Goal: Obtain resource: Download file/media

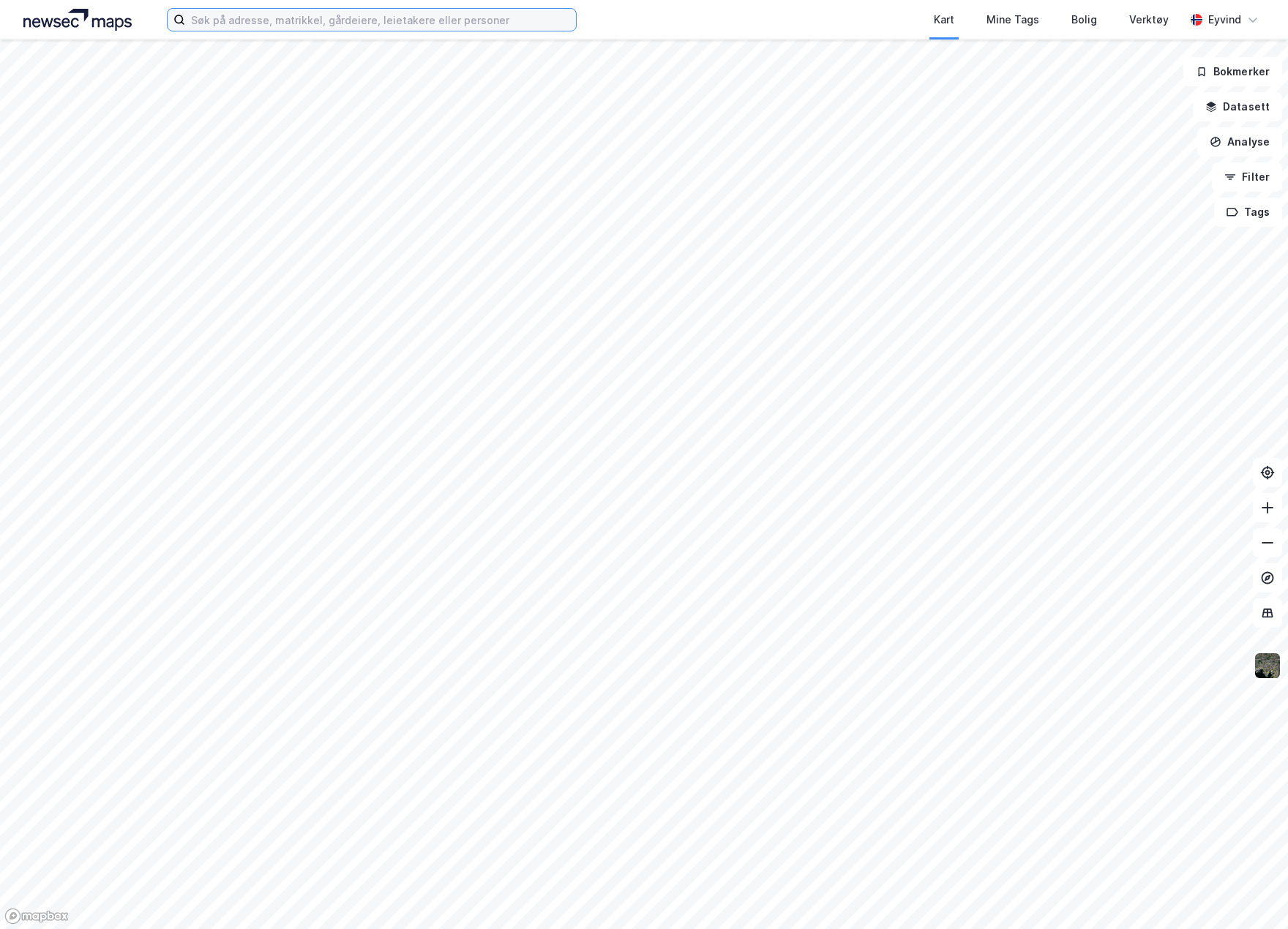
click at [318, 16] on input at bounding box center [380, 20] width 391 height 22
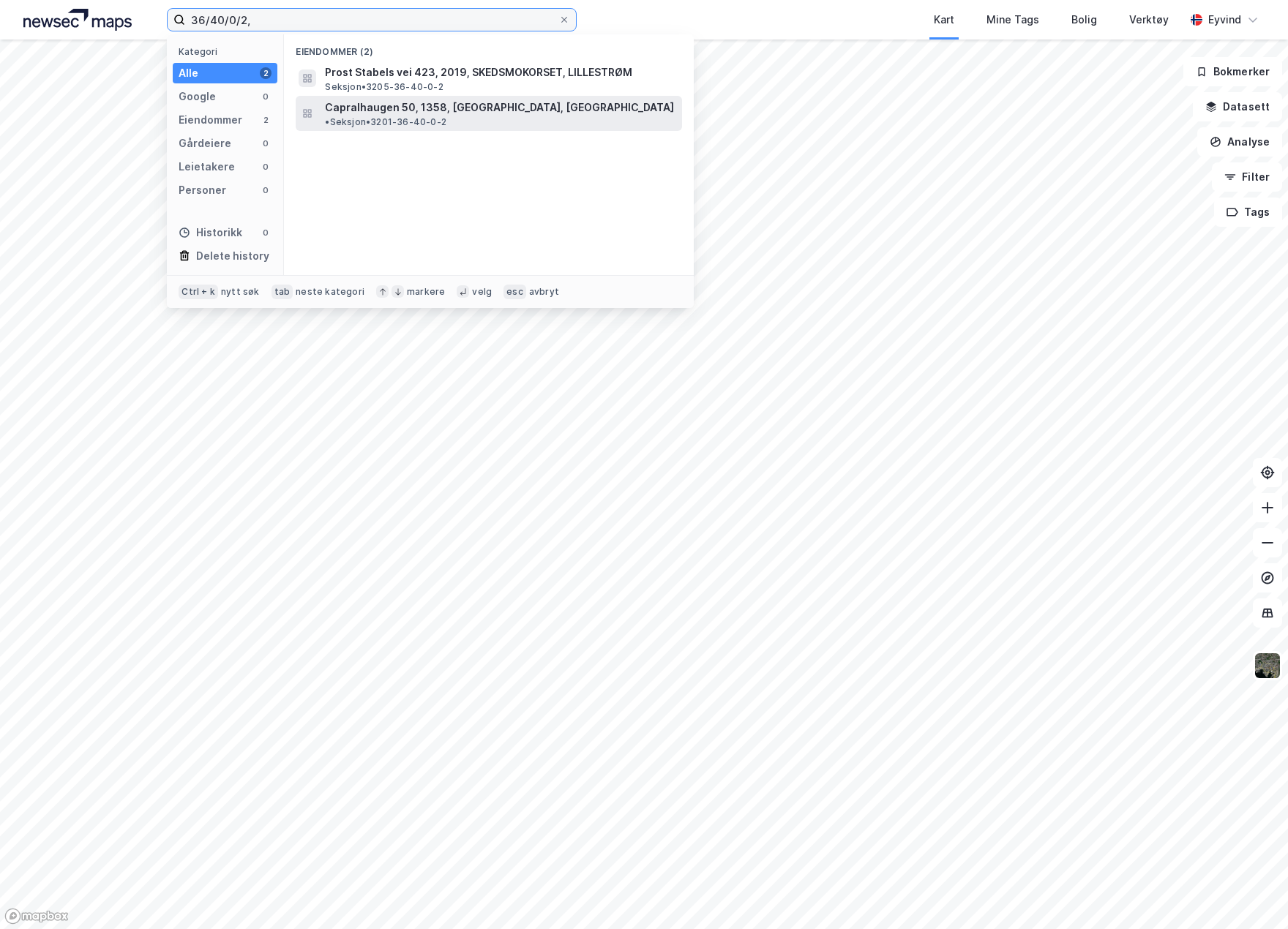
type input "36/40/0/2,"
click at [393, 111] on span "Capralhaugen 50, 1358, [GEOGRAPHIC_DATA], [GEOGRAPHIC_DATA]" at bounding box center [499, 107] width 349 height 17
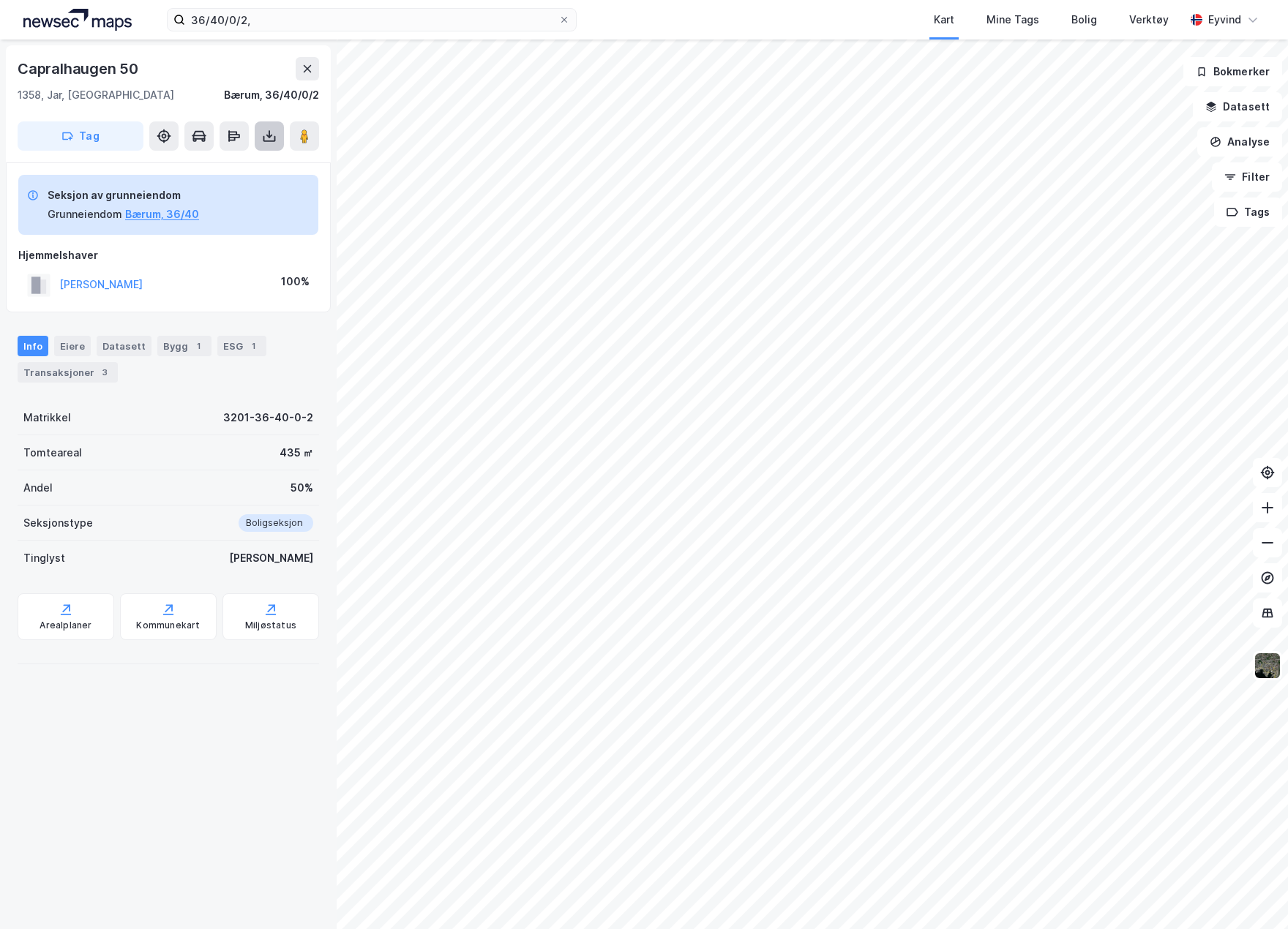
click at [267, 136] on icon at bounding box center [269, 136] width 6 height 3
click at [256, 163] on div "Last ned grunnbok" at bounding box center [205, 165] width 156 height 23
